Goal: Task Accomplishment & Management: Use online tool/utility

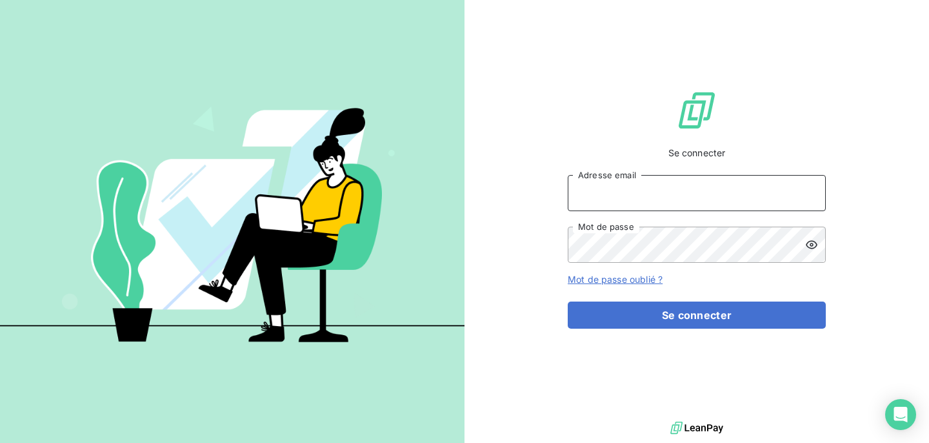
click at [636, 199] on input "Adresse email" at bounding box center [697, 193] width 258 height 36
type input "camille.g@lbf.beer"
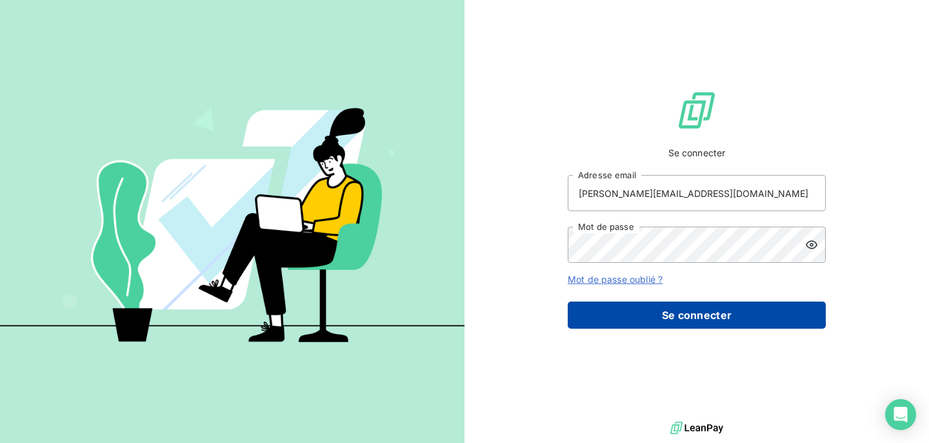
click at [635, 321] on button "Se connecter" at bounding box center [697, 314] width 258 height 27
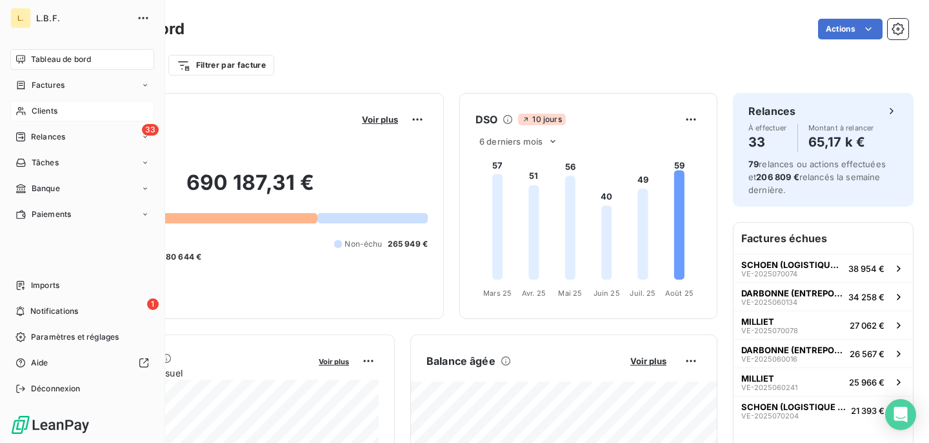
click at [58, 110] on div "Clients" at bounding box center [82, 111] width 144 height 21
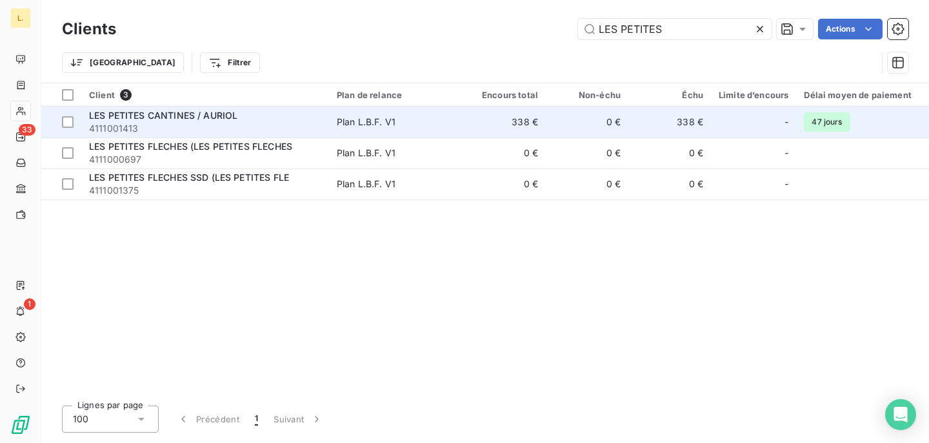
type input "LES PETITES"
click at [214, 119] on span "LES PETITES CANTINES / AURIOL" at bounding box center [163, 115] width 148 height 11
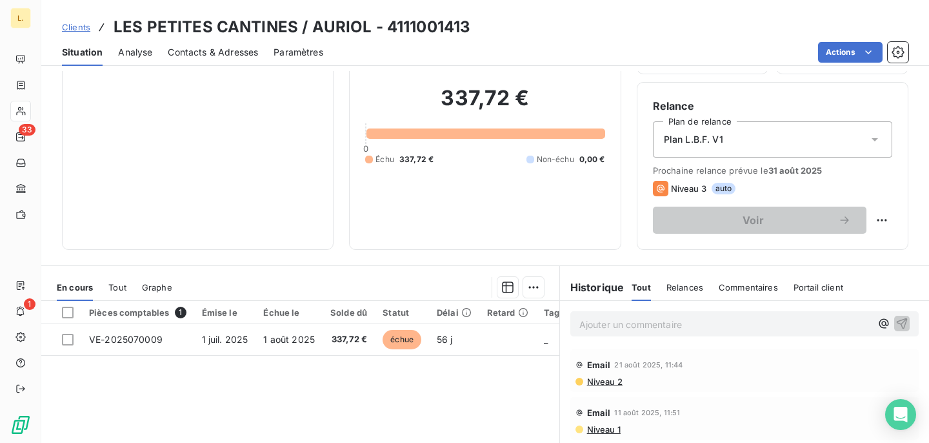
scroll to position [123, 0]
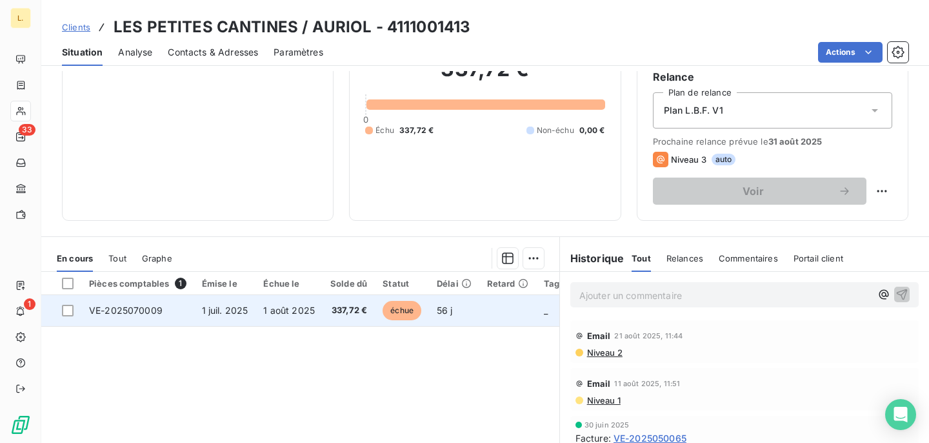
click at [307, 314] on span "1 août 2025" at bounding box center [289, 310] width 52 height 11
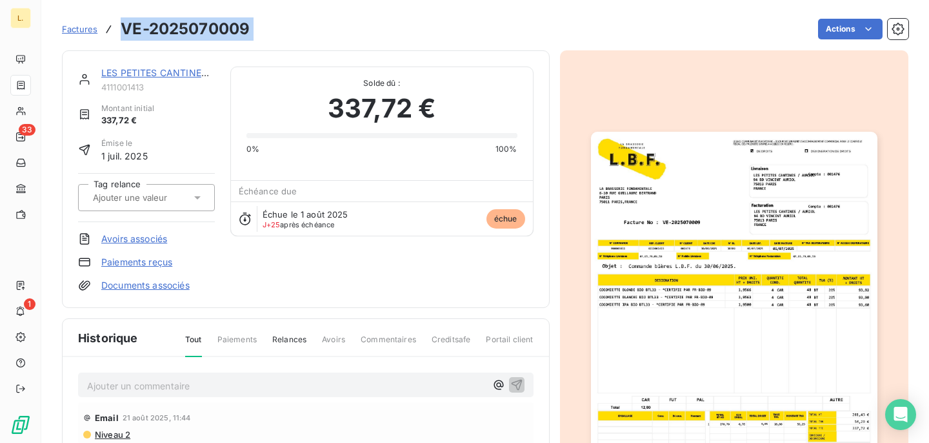
drag, startPoint x: 259, startPoint y: 32, endPoint x: 119, endPoint y: 31, distance: 140.1
click at [119, 31] on div "Factures VE-2025070009 Actions" at bounding box center [485, 28] width 847 height 27
copy section "VE-2025070009 Actions"
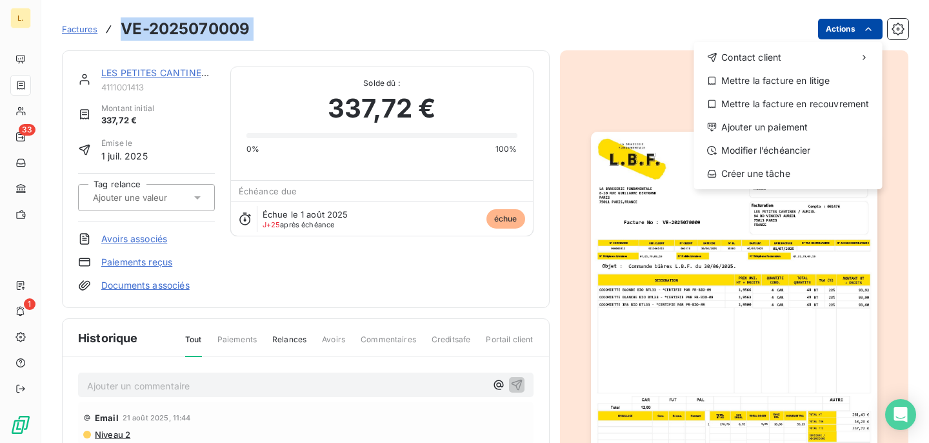
click at [849, 25] on html "L. 33 1 Factures VE-2025070009 Actions Contact client Mettre la facture en liti…" at bounding box center [464, 221] width 929 height 443
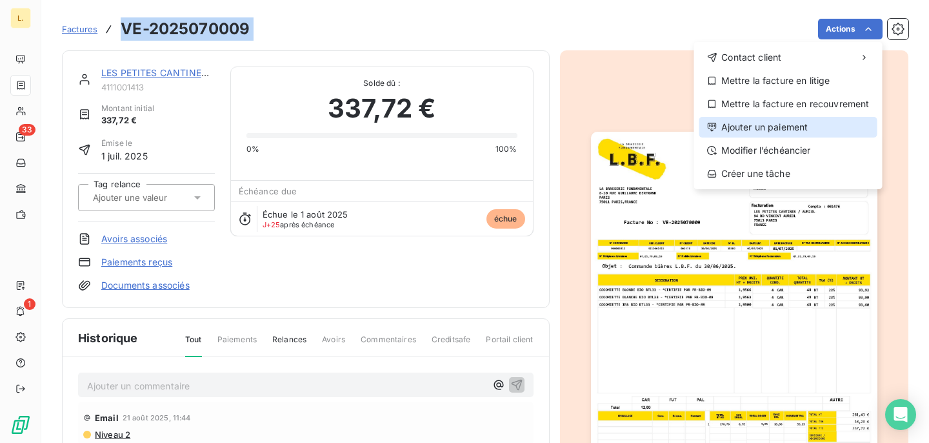
click at [773, 130] on div "Ajouter un paiement" at bounding box center [789, 127] width 178 height 21
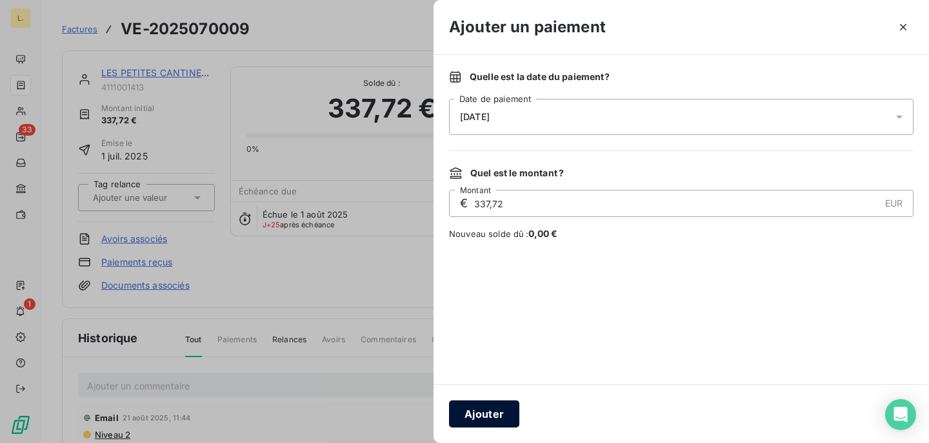
click at [481, 410] on button "Ajouter" at bounding box center [484, 413] width 70 height 27
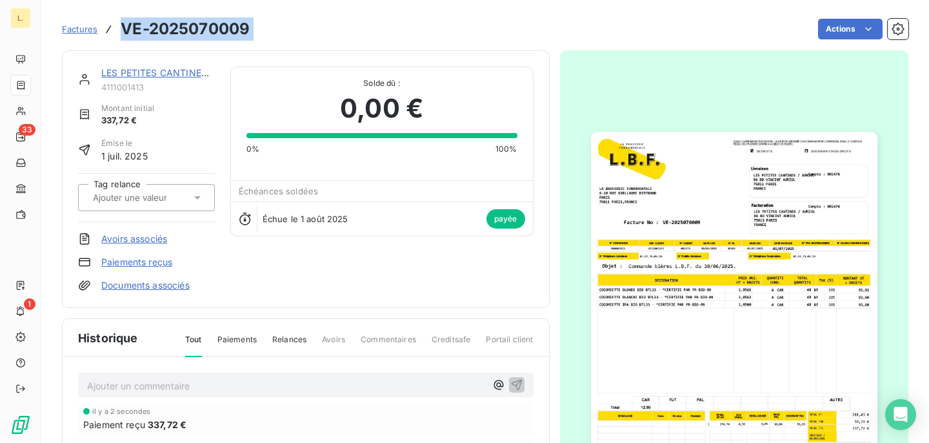
click at [346, 19] on div "Actions" at bounding box center [587, 29] width 644 height 21
